Goal: Navigation & Orientation: Find specific page/section

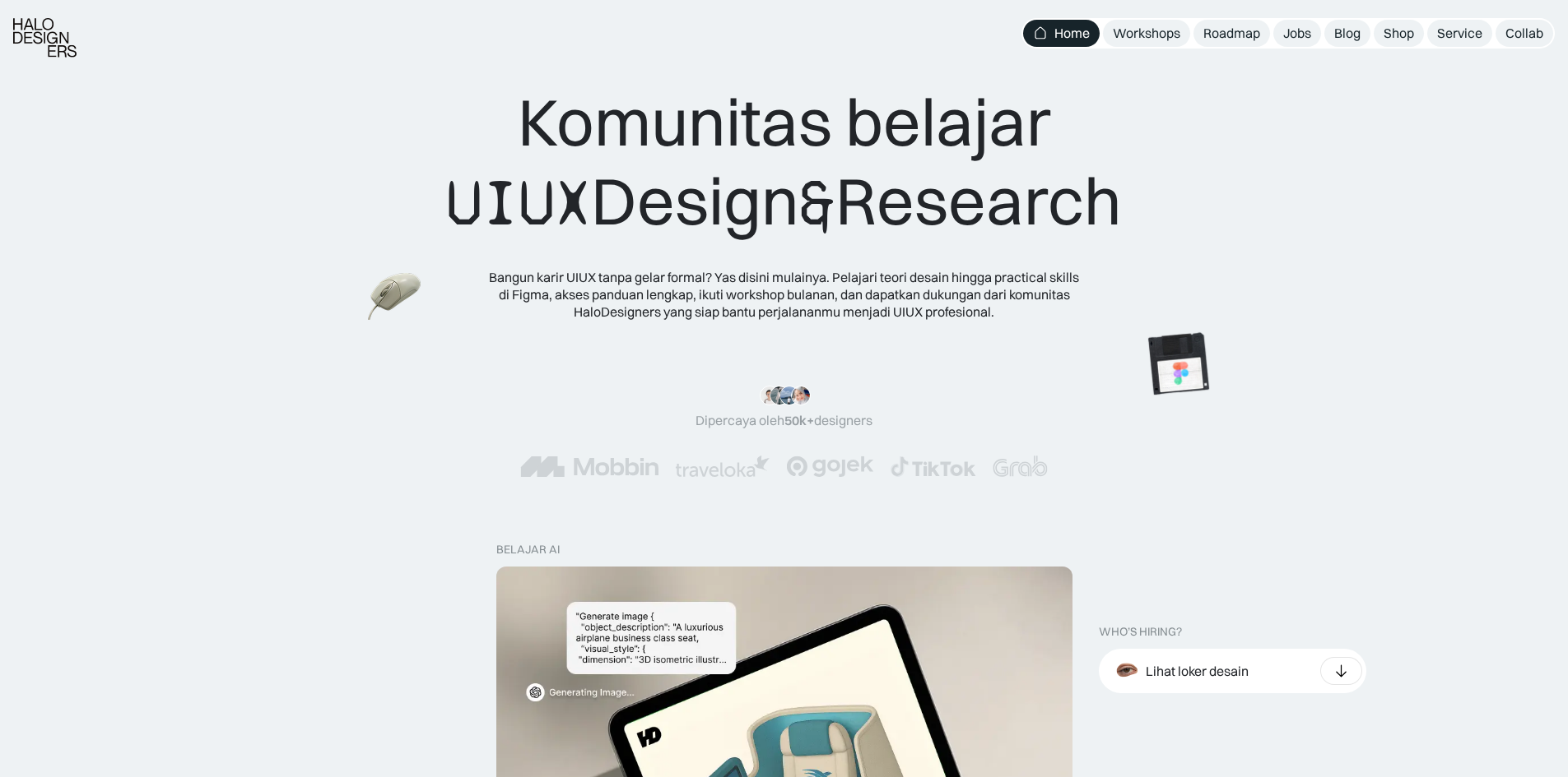
scroll to position [82, 0]
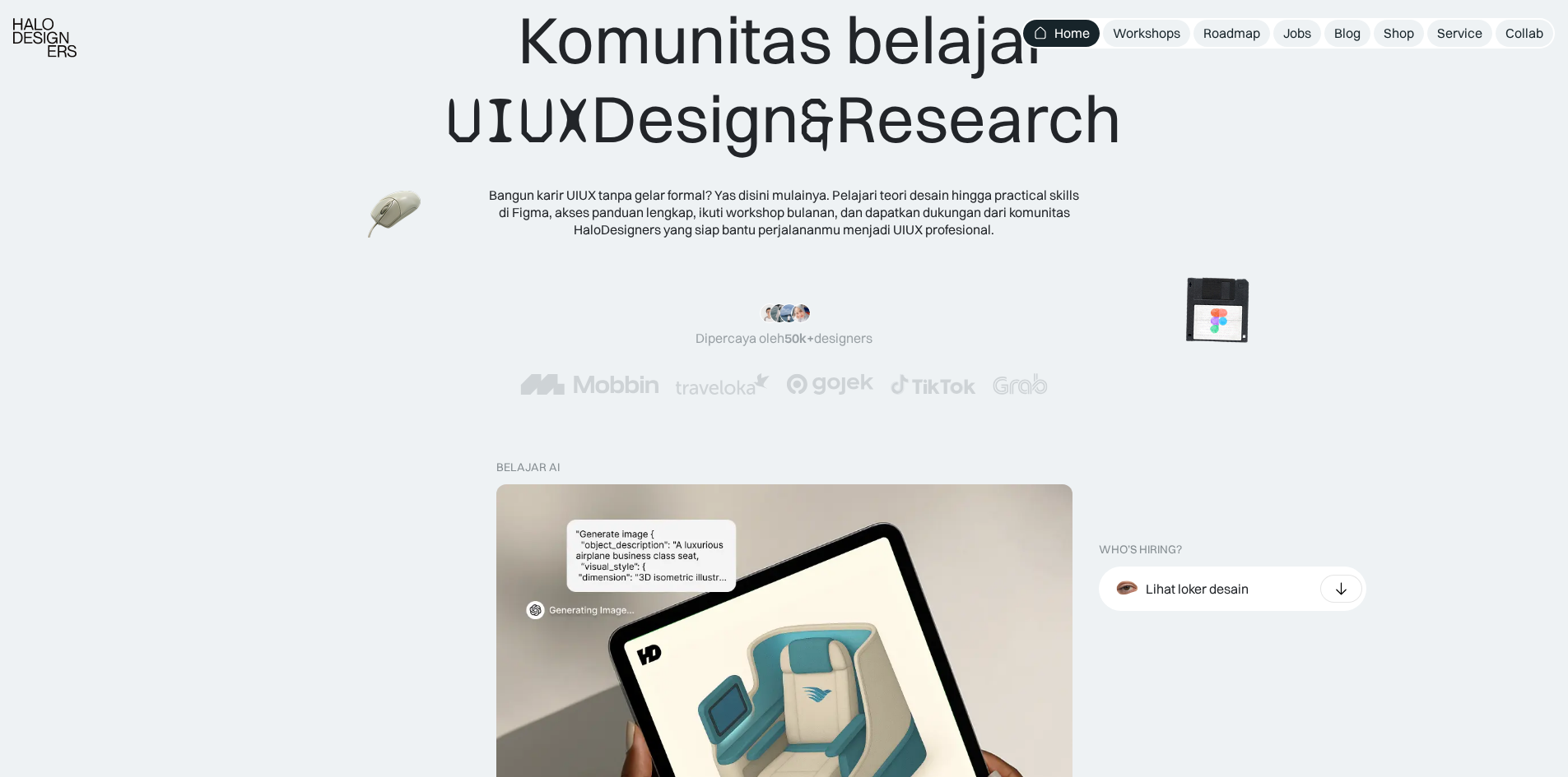
click at [1210, 311] on img at bounding box center [1217, 311] width 92 height 93
click at [1202, 386] on img at bounding box center [1227, 369] width 92 height 93
click at [356, 365] on img at bounding box center [380, 366] width 65 height 58
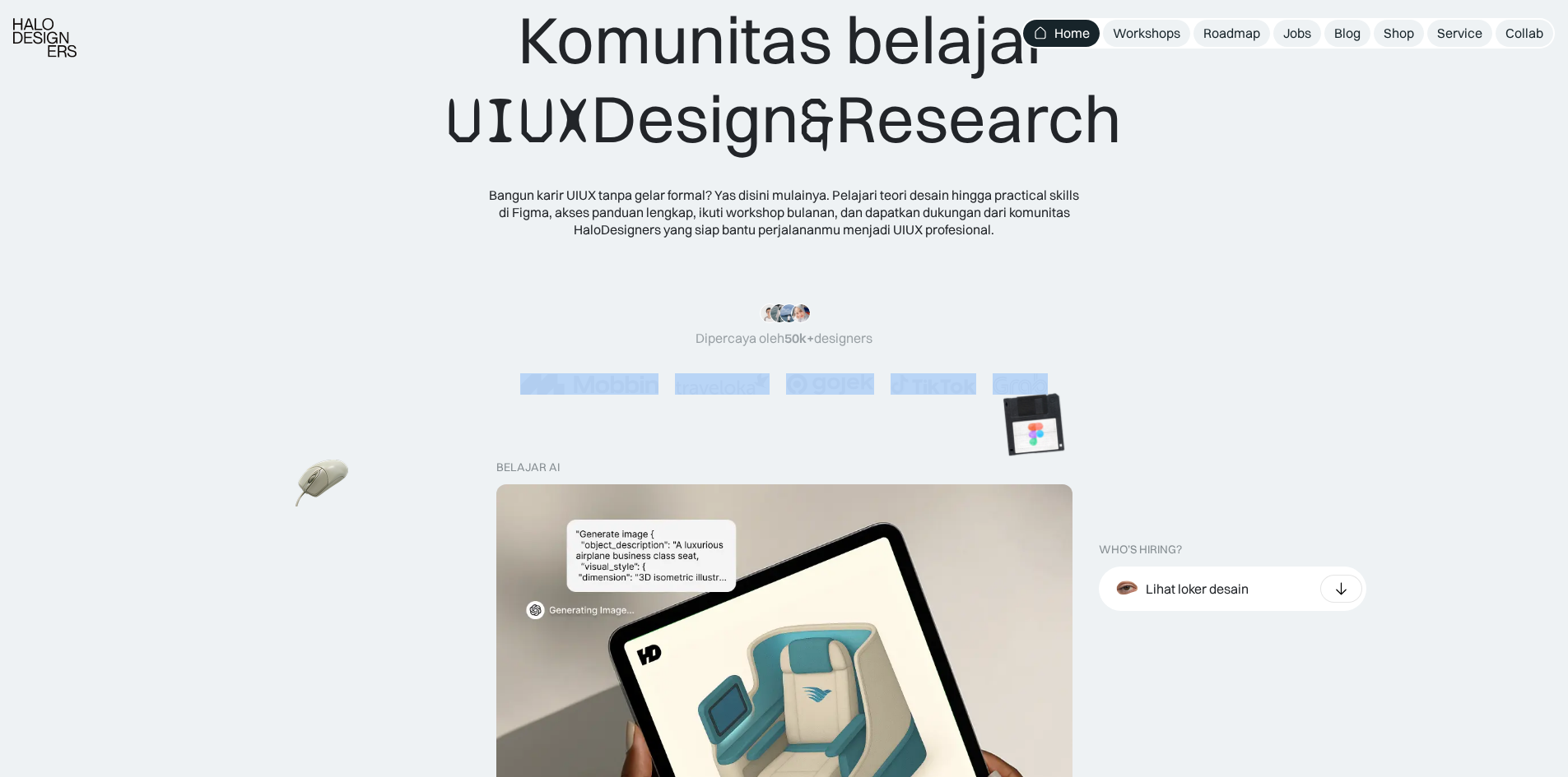
drag, startPoint x: 349, startPoint y: 392, endPoint x: 1065, endPoint y: 379, distance: 716.1
click at [1065, 379] on div at bounding box center [784, 384] width 1436 height 22
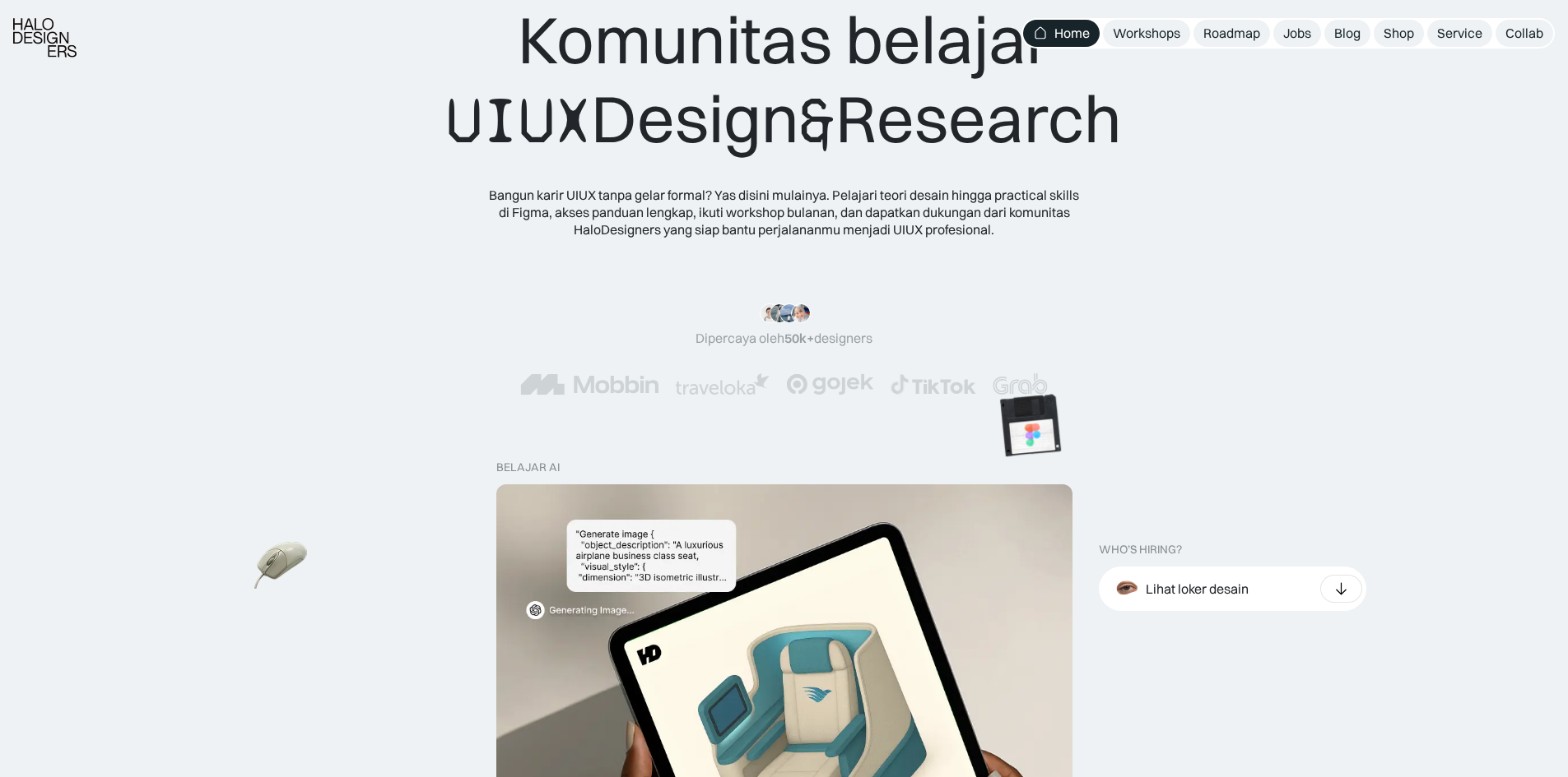
drag, startPoint x: 421, startPoint y: 463, endPoint x: 399, endPoint y: 481, distance: 28.4
click at [318, 558] on img at bounding box center [286, 587] width 65 height 58
click at [971, 468] on img at bounding box center [1017, 421] width 92 height 93
click at [902, 504] on img at bounding box center [935, 489] width 65 height 58
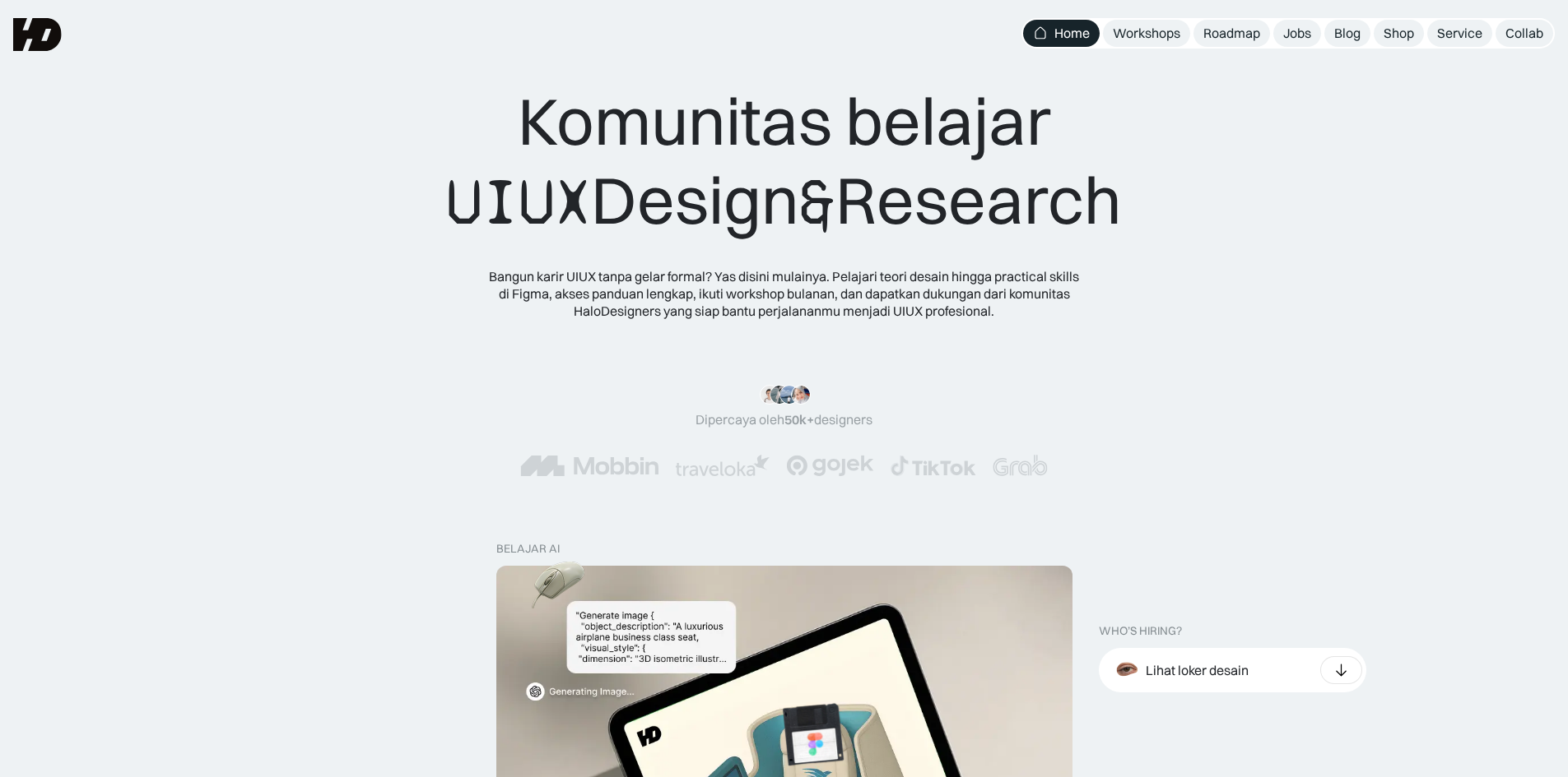
scroll to position [0, 0]
click at [1396, 29] on div "Shop" at bounding box center [1399, 33] width 31 height 17
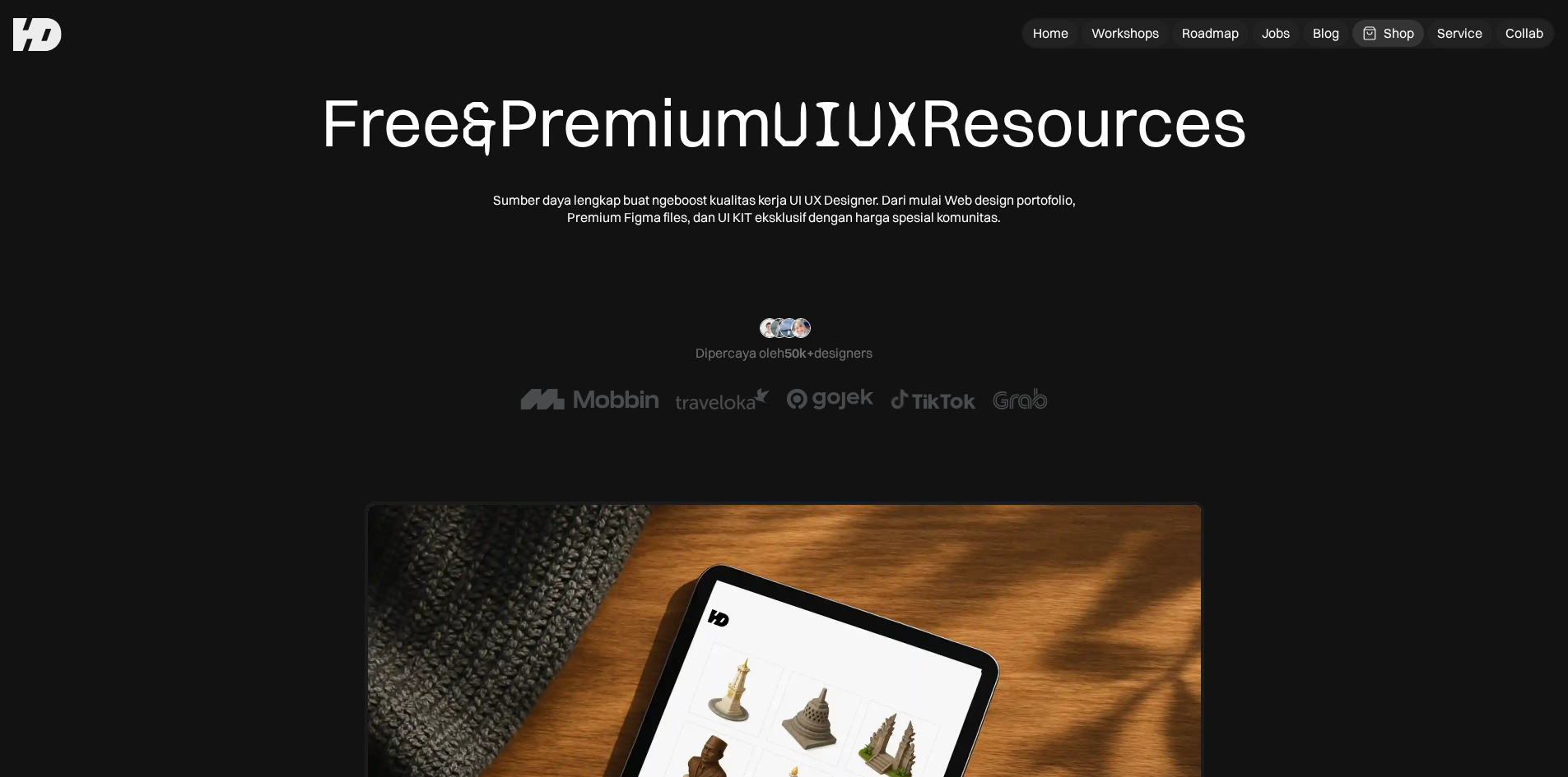
click at [1473, 178] on div "Free & Premium UIUX Resources Sumber daya lengkap buat ngeboost kualitas kerja …" at bounding box center [784, 153] width 1436 height 144
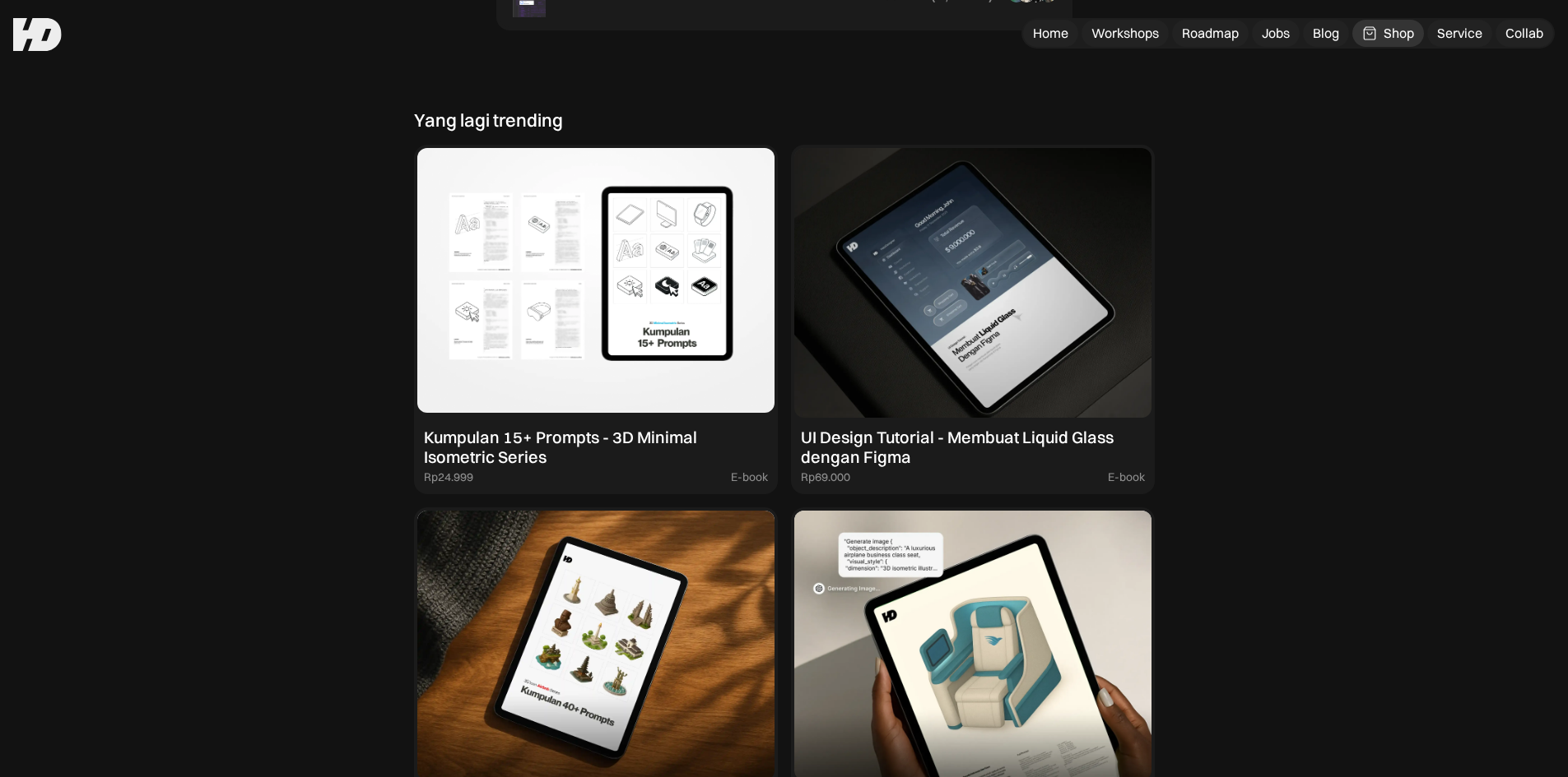
scroll to position [993, 0]
